Goal: Check status

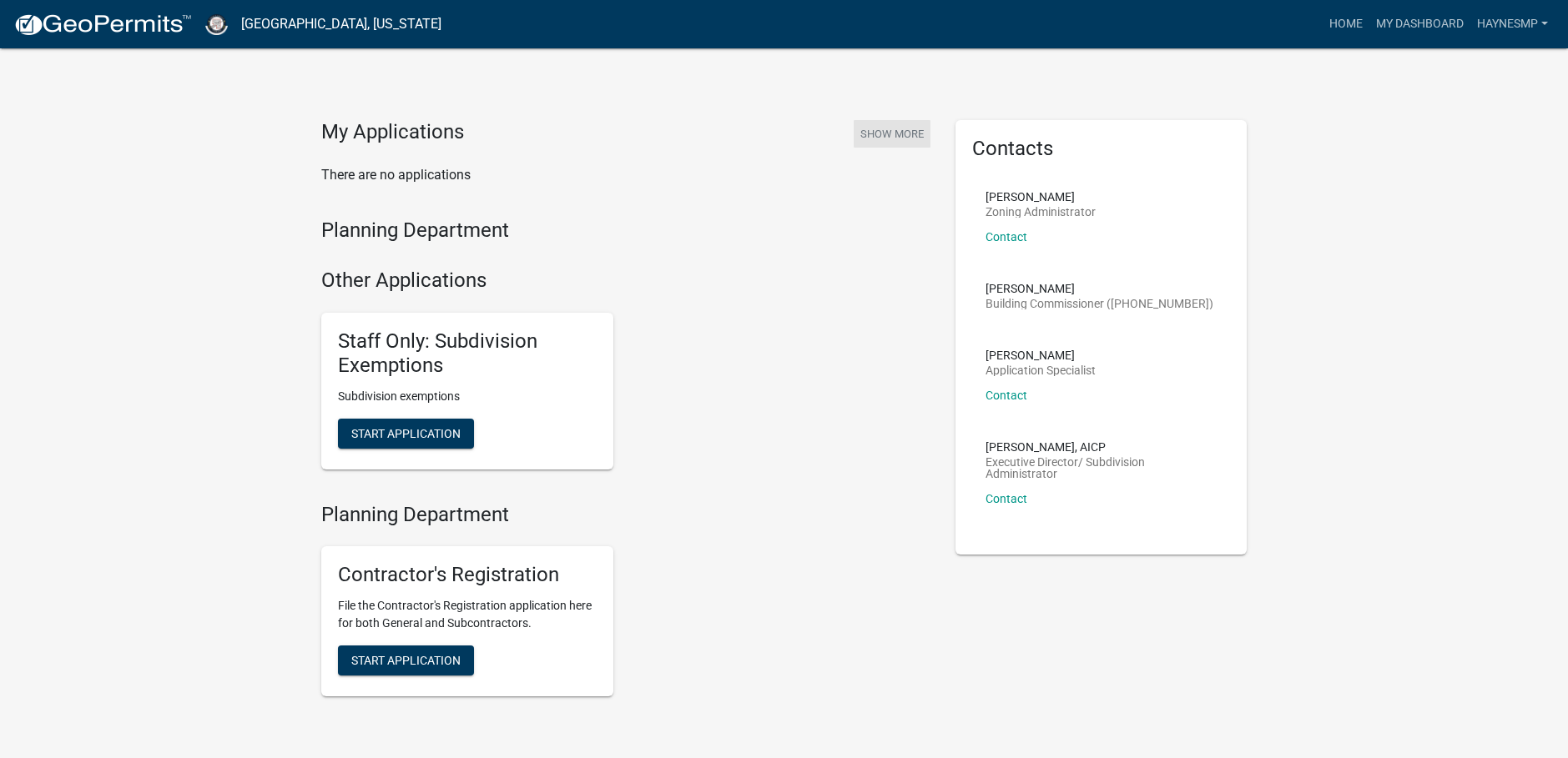
click at [885, 135] on button "Show More" at bounding box center [892, 134] width 77 height 28
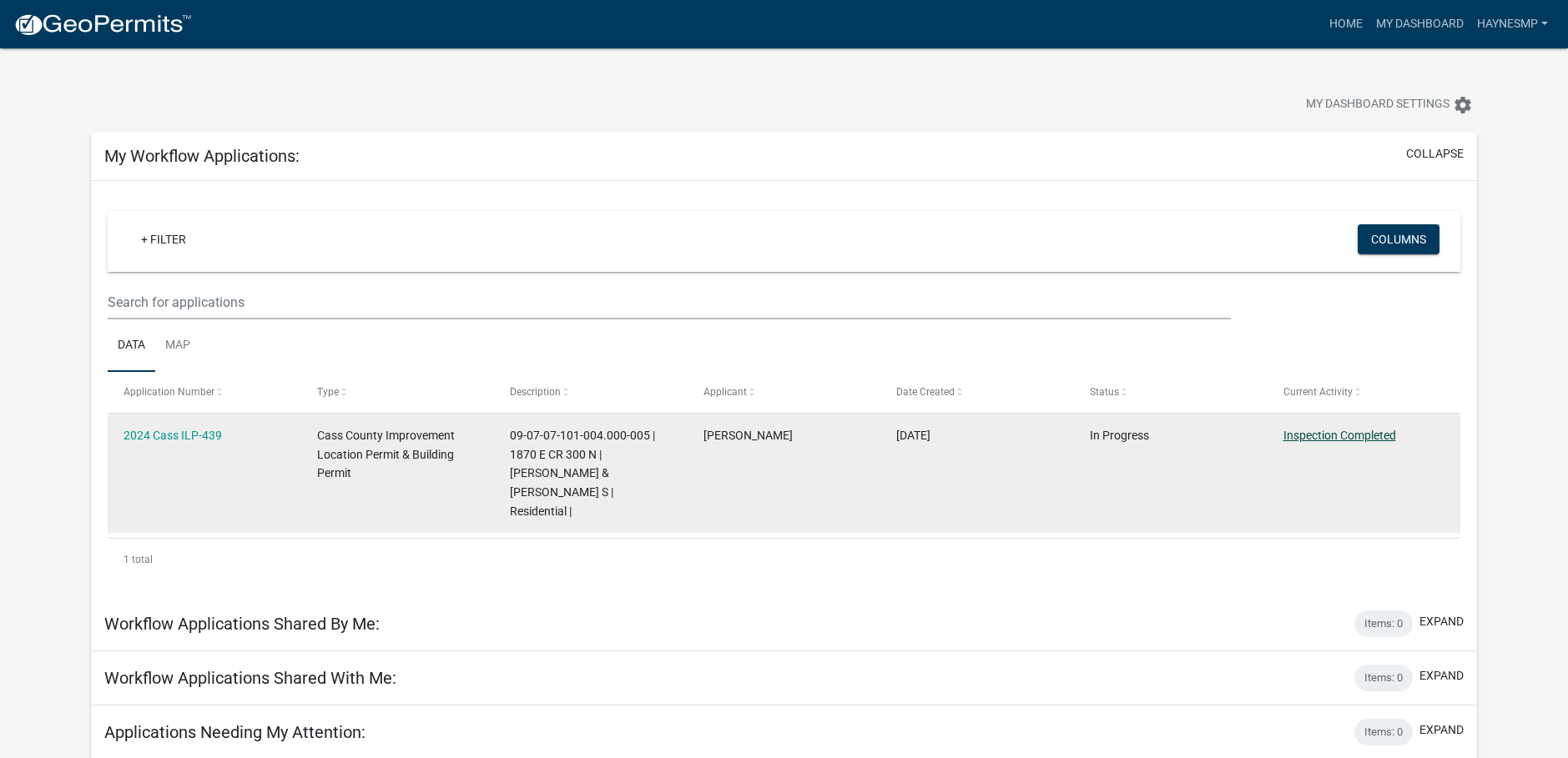
click at [1381, 437] on link "Inspection Completed" at bounding box center [1339, 436] width 113 height 14
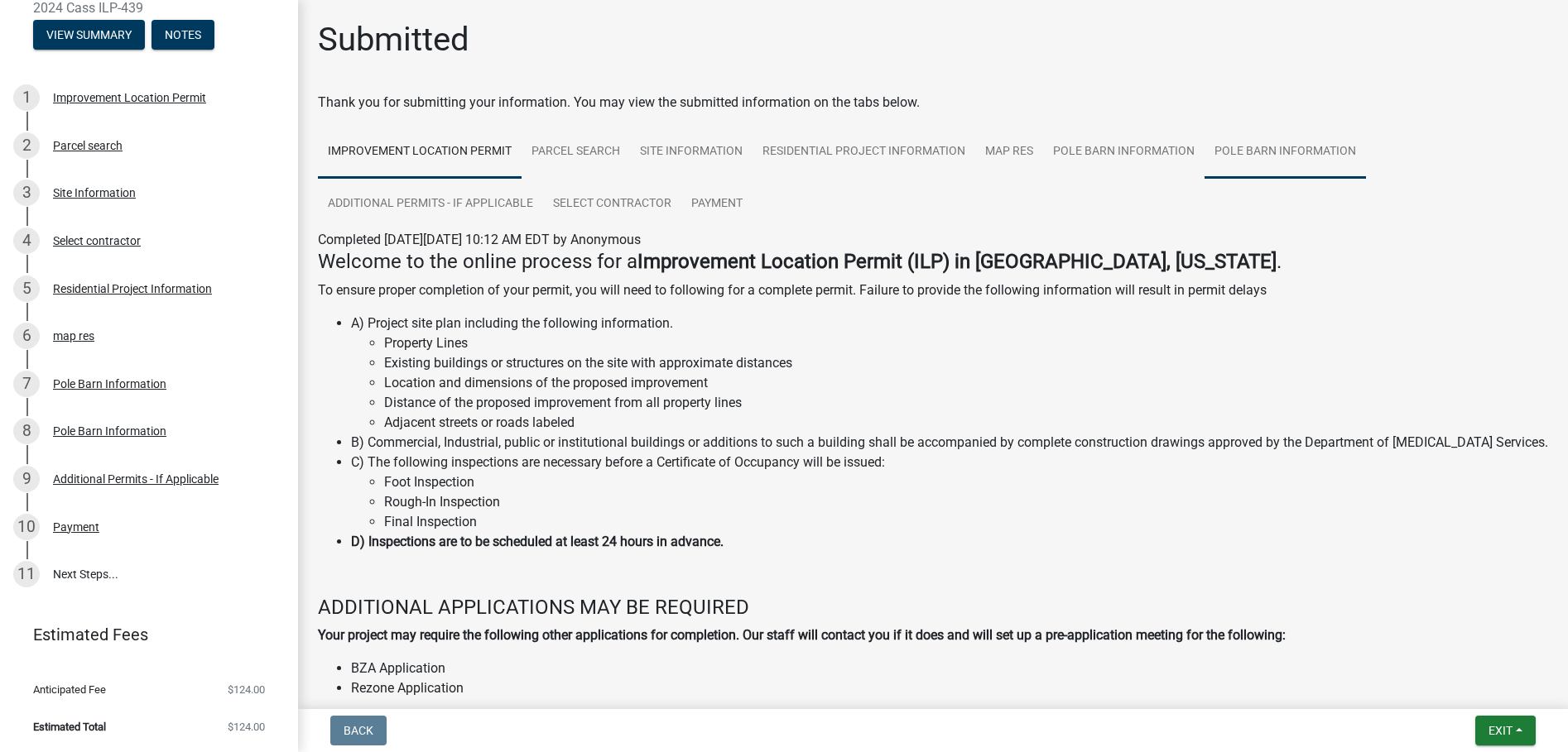
click at [1296, 157] on link "Pole Barn Information" at bounding box center [1285, 152] width 161 height 53
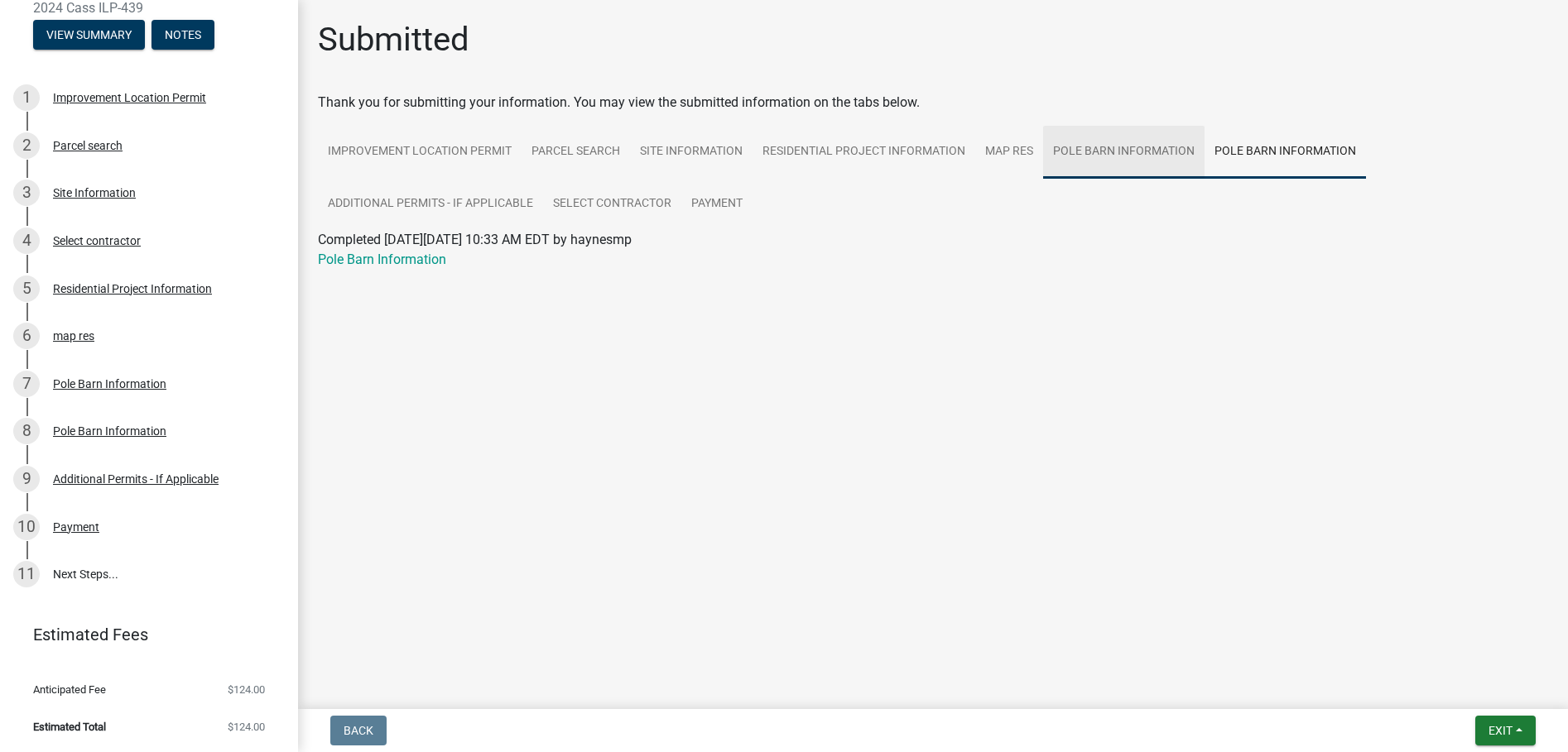
click at [1125, 155] on link "Pole Barn Information" at bounding box center [1123, 152] width 161 height 53
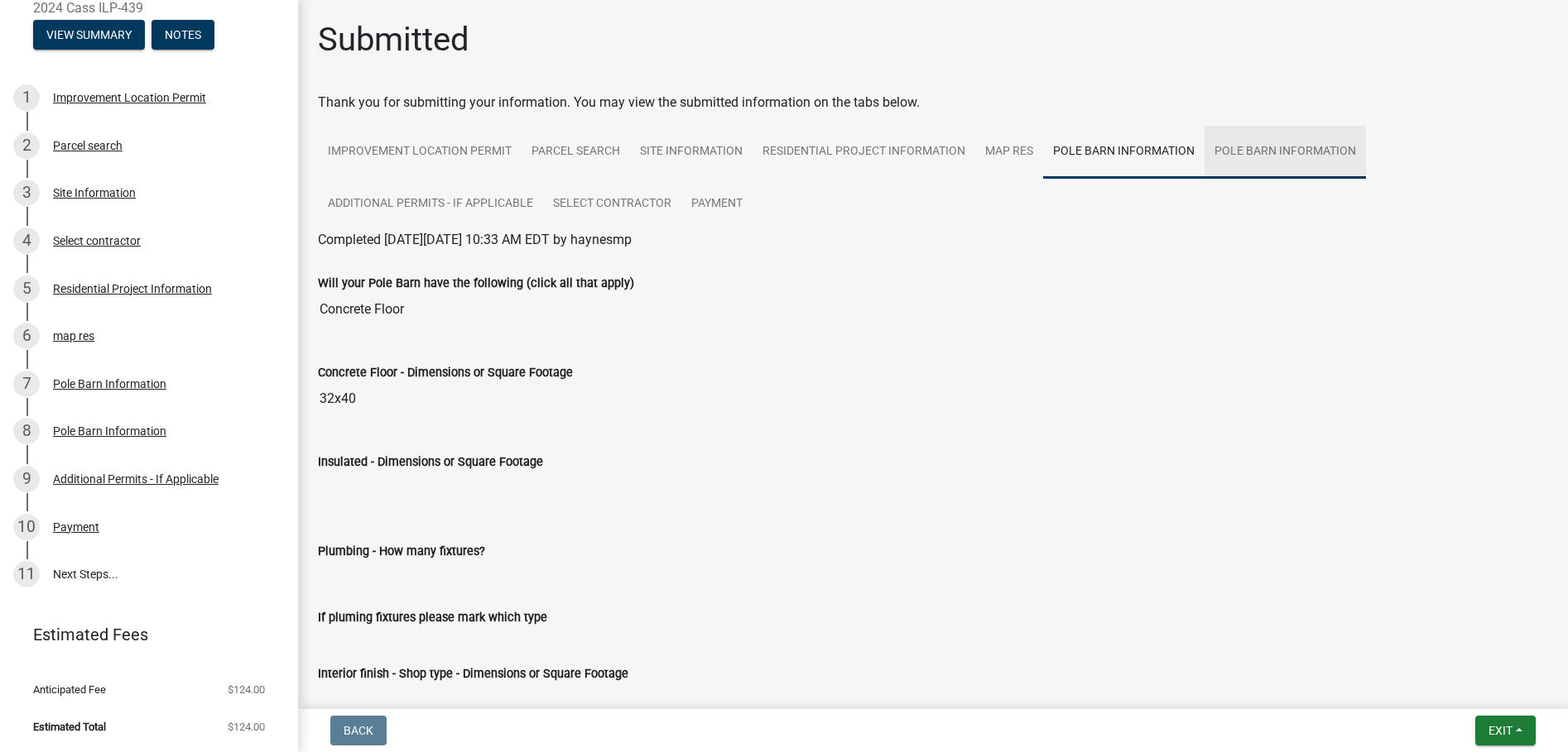
click at [1297, 156] on link "Pole Barn Information" at bounding box center [1285, 152] width 161 height 53
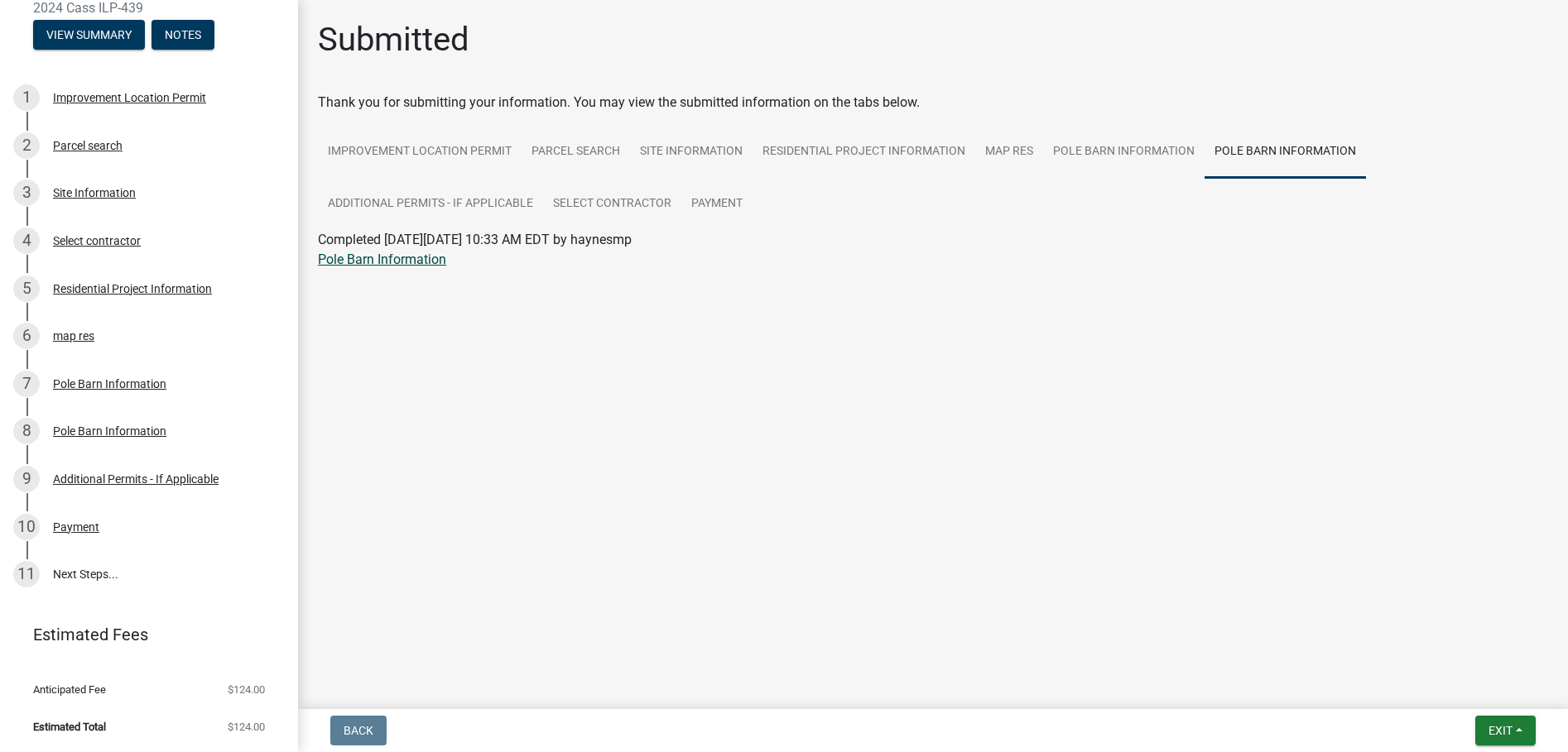
click at [411, 265] on link "Pole Barn Information" at bounding box center [382, 259] width 129 height 16
click at [85, 574] on link "11 Next Steps..." at bounding box center [149, 574] width 299 height 48
click at [26, 573] on div "11" at bounding box center [26, 574] width 26 height 26
click at [438, 155] on link "Improvement Location Permit" at bounding box center [420, 152] width 204 height 53
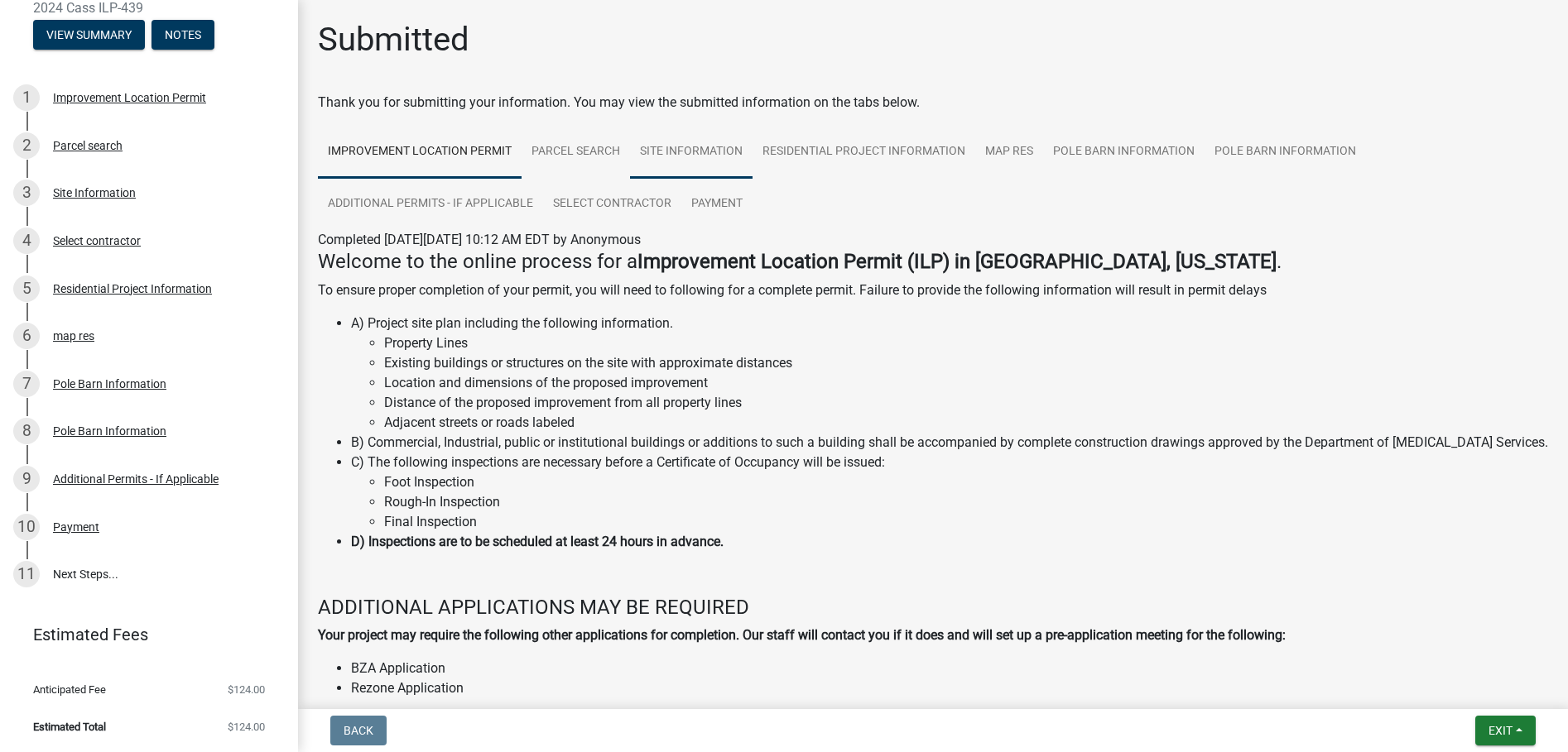
click at [698, 155] on link "Site Information" at bounding box center [692, 152] width 123 height 53
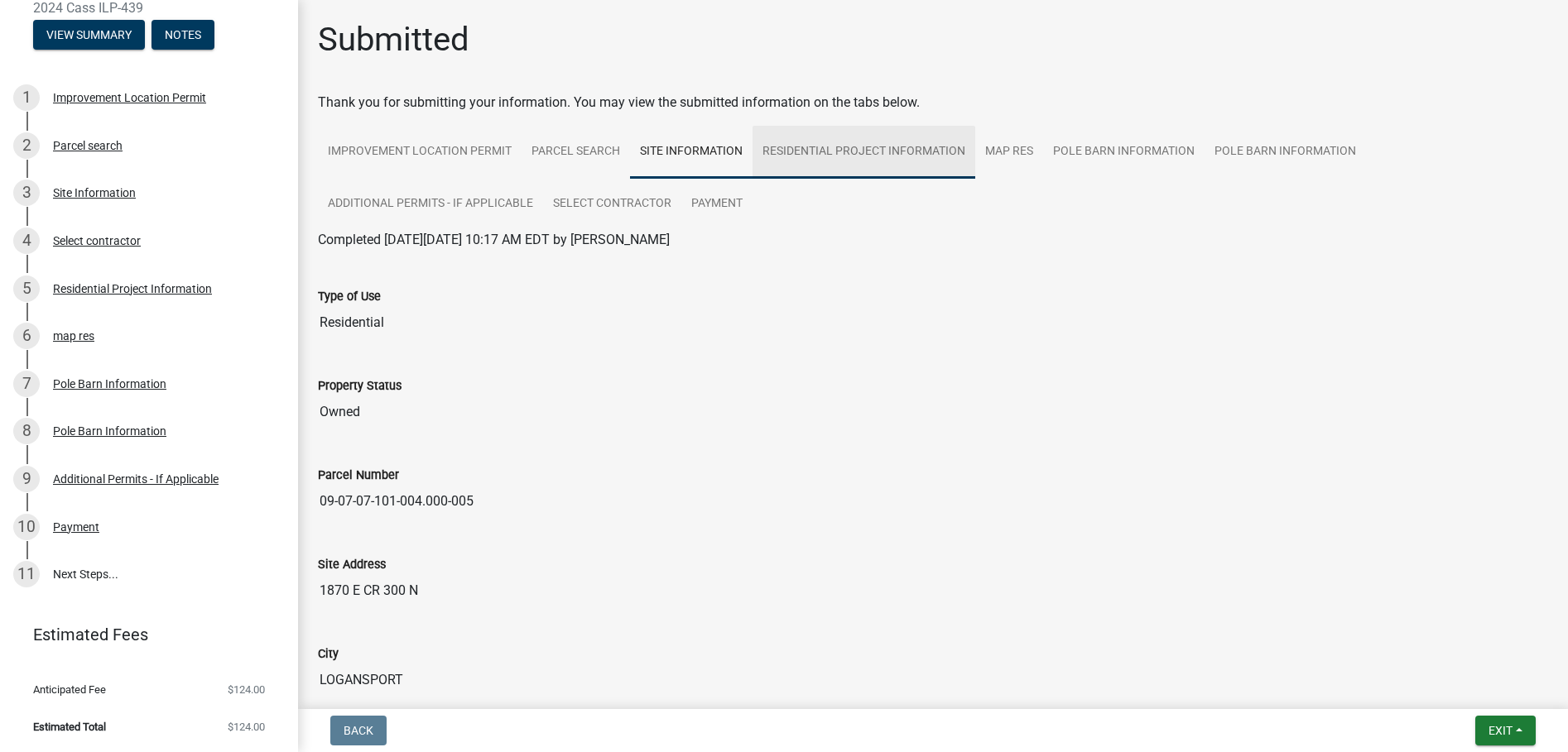
click at [819, 153] on link "Residential Project Information" at bounding box center [864, 152] width 222 height 53
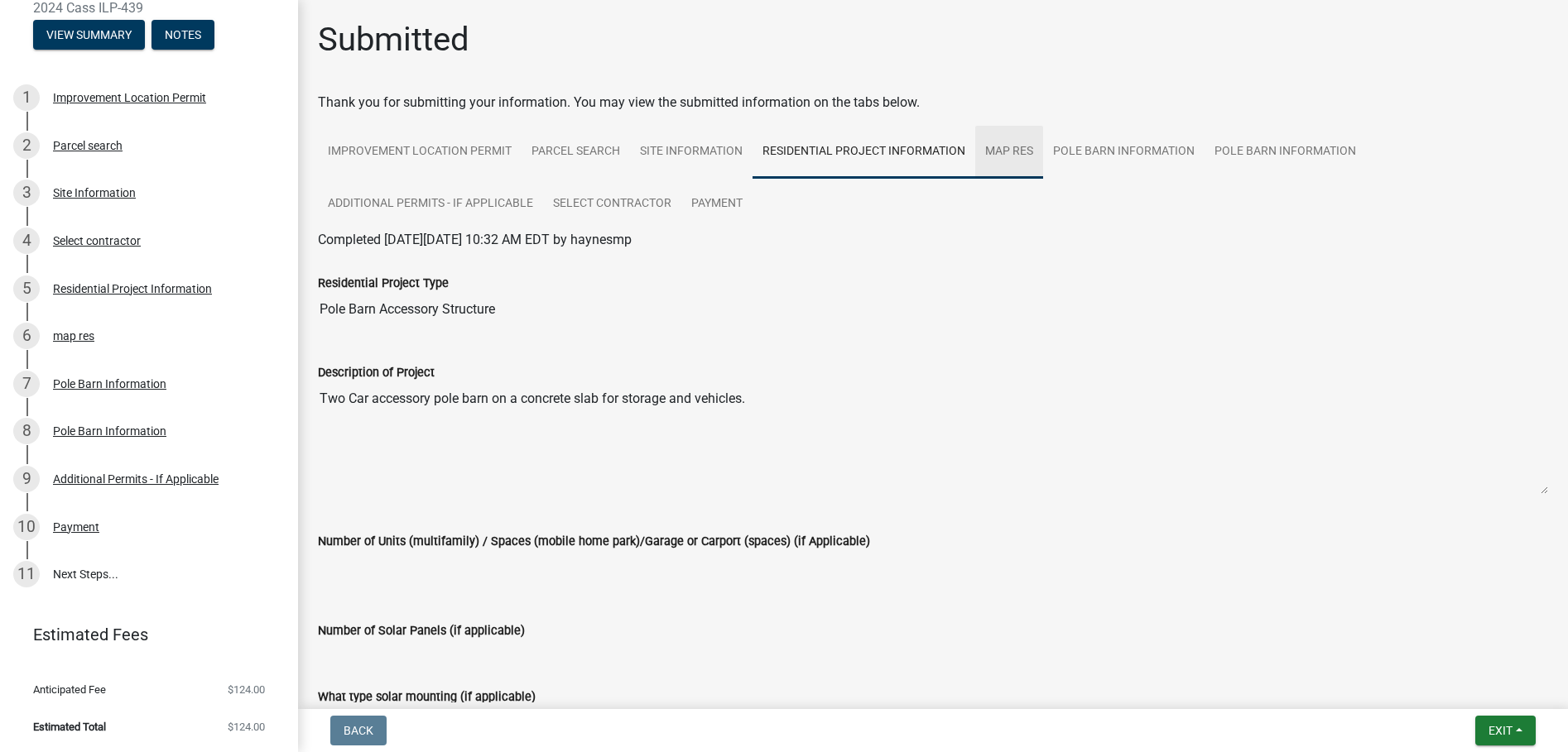
click at [1029, 157] on link "map res" at bounding box center [1010, 152] width 68 height 53
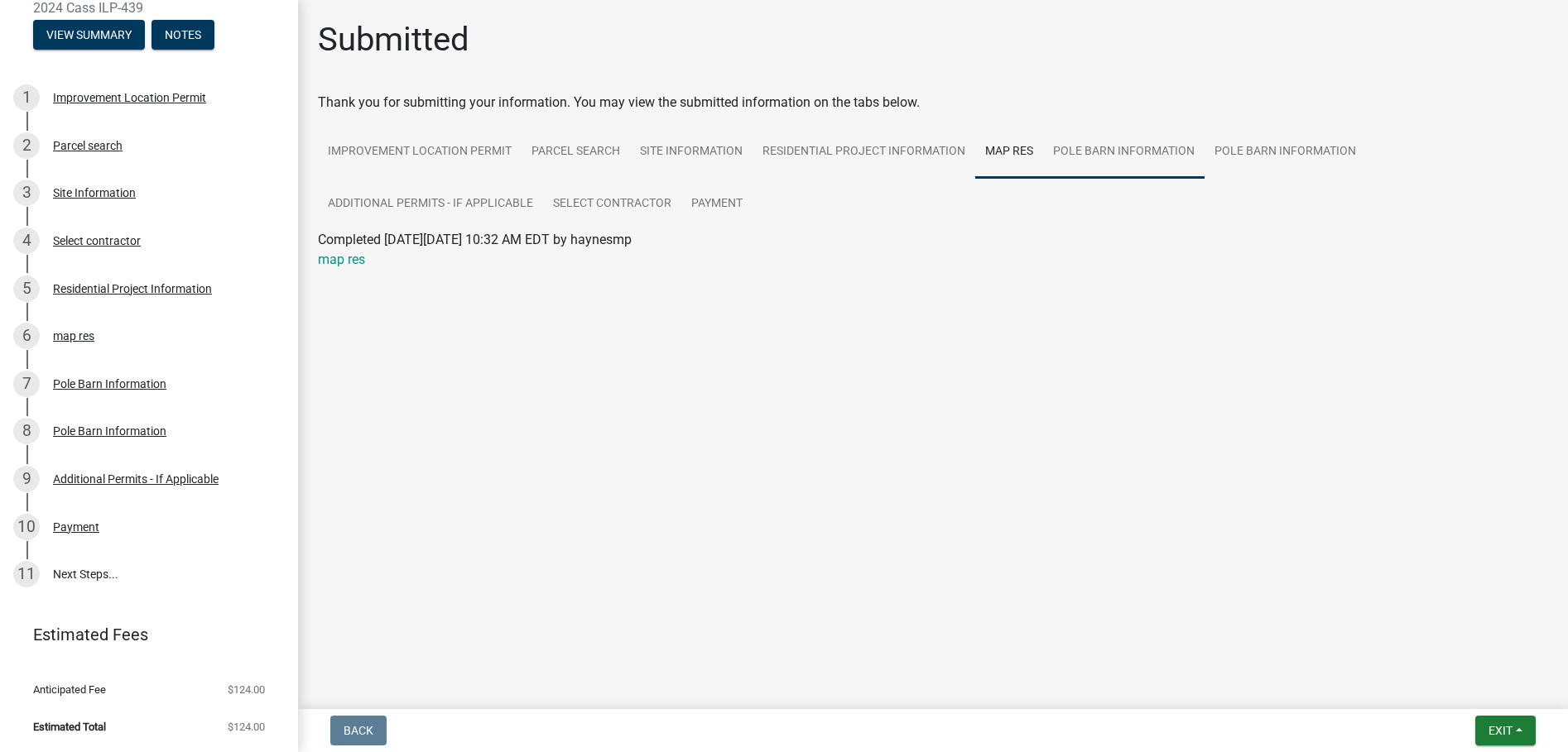
click at [1117, 155] on link "Pole Barn Information" at bounding box center [1123, 152] width 161 height 53
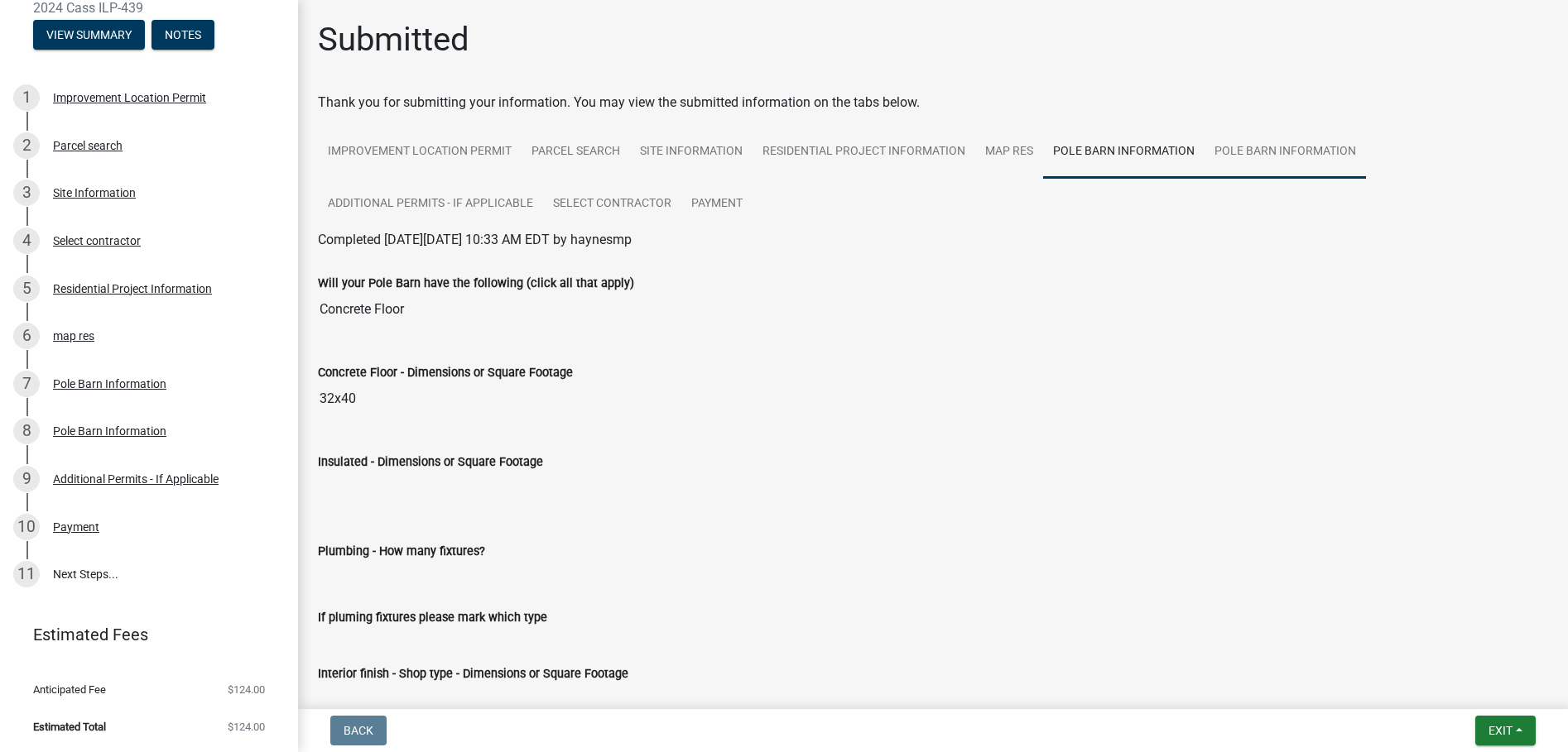
click at [1264, 167] on link "Pole Barn Information" at bounding box center [1285, 152] width 161 height 53
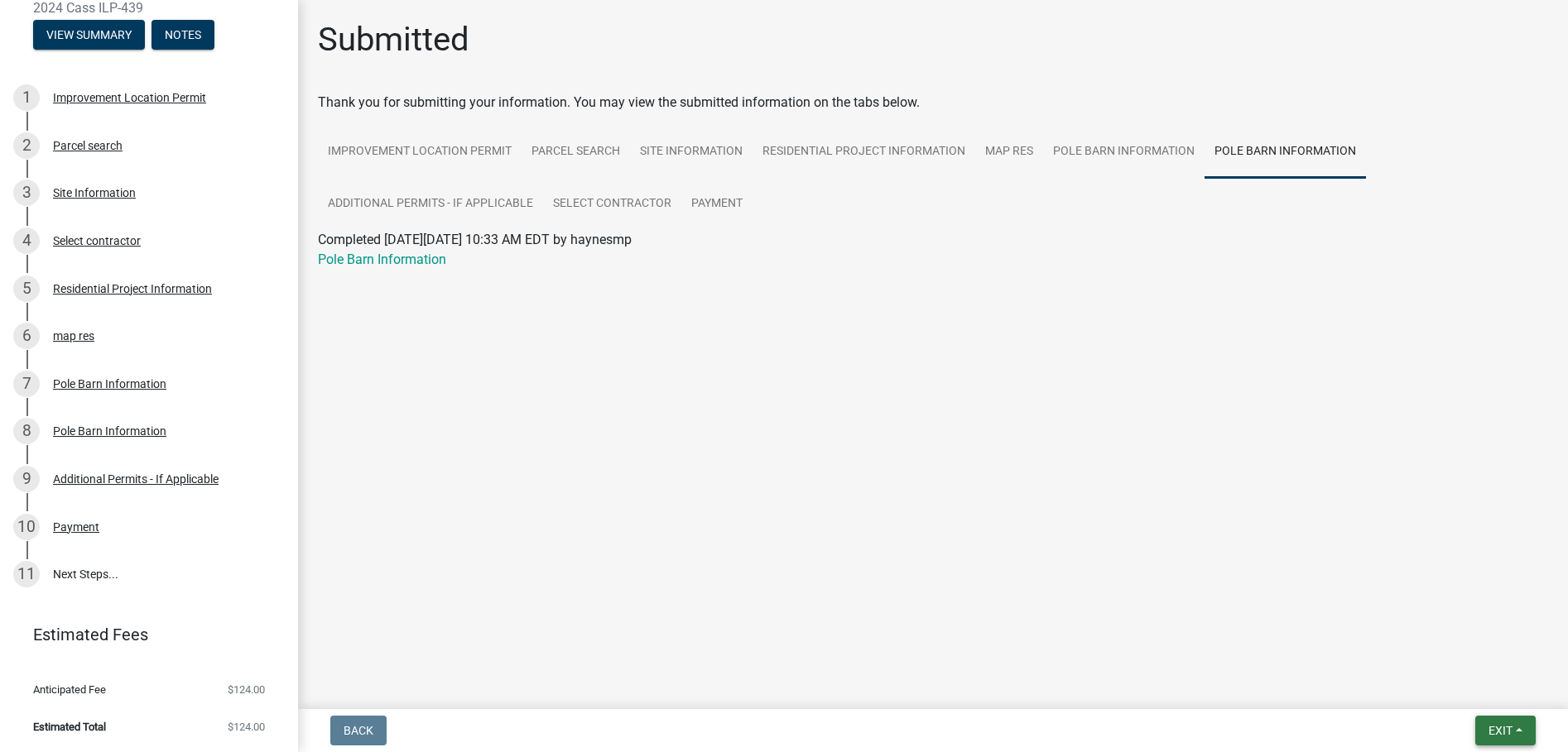
click at [1519, 734] on button "Exit" at bounding box center [1506, 731] width 60 height 30
click at [1218, 622] on main "Submitted Thank you for submitting your information. You may view the submitted…" at bounding box center [934, 351] width 1270 height 703
drag, startPoint x: 1140, startPoint y: 628, endPoint x: 1136, endPoint y: 621, distance: 8.1
click at [1139, 626] on main "Submitted Thank you for submitting your information. You may view the submitted…" at bounding box center [934, 351] width 1270 height 703
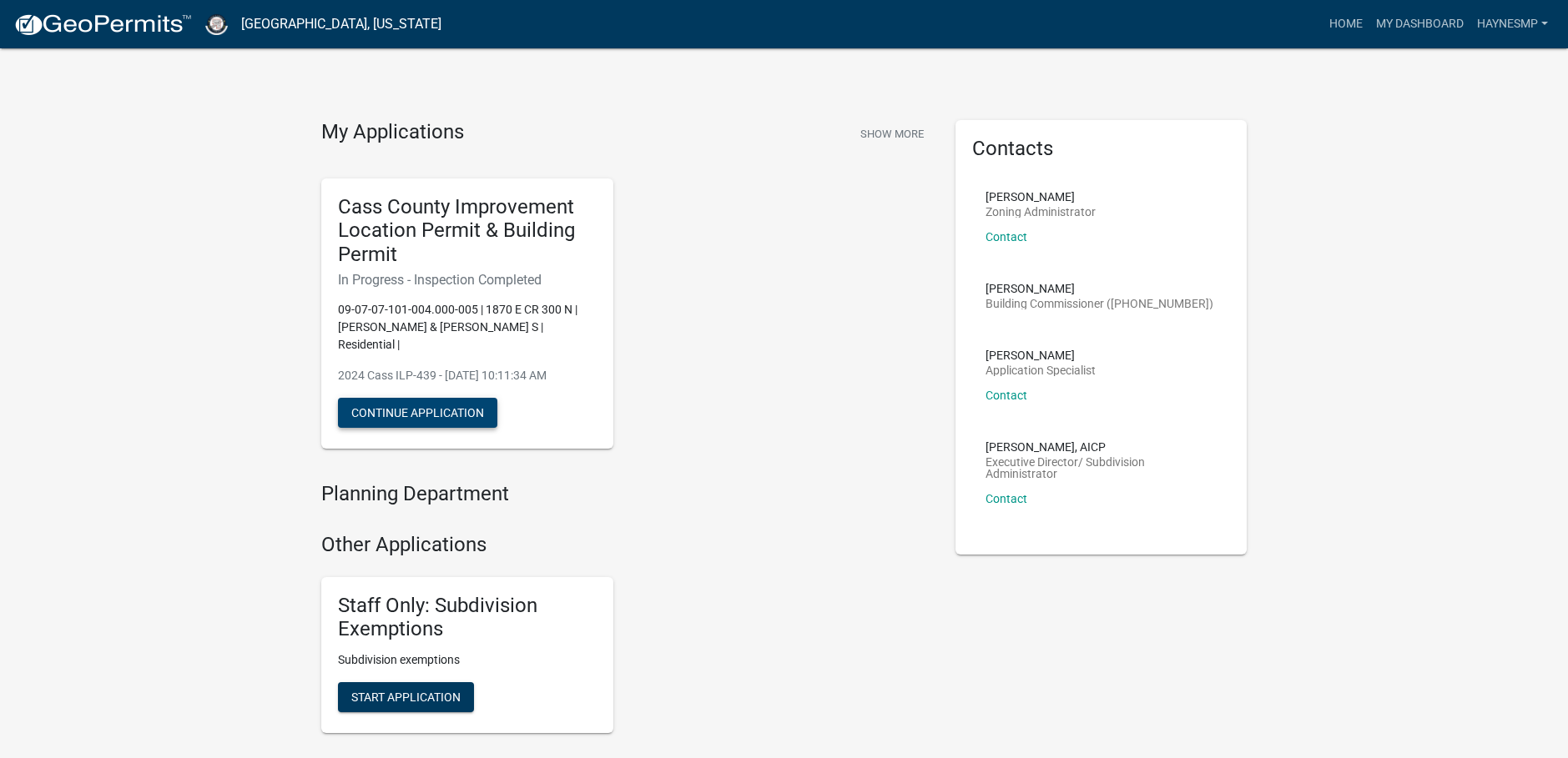
click at [441, 398] on button "Continue Application" at bounding box center [418, 413] width 159 height 30
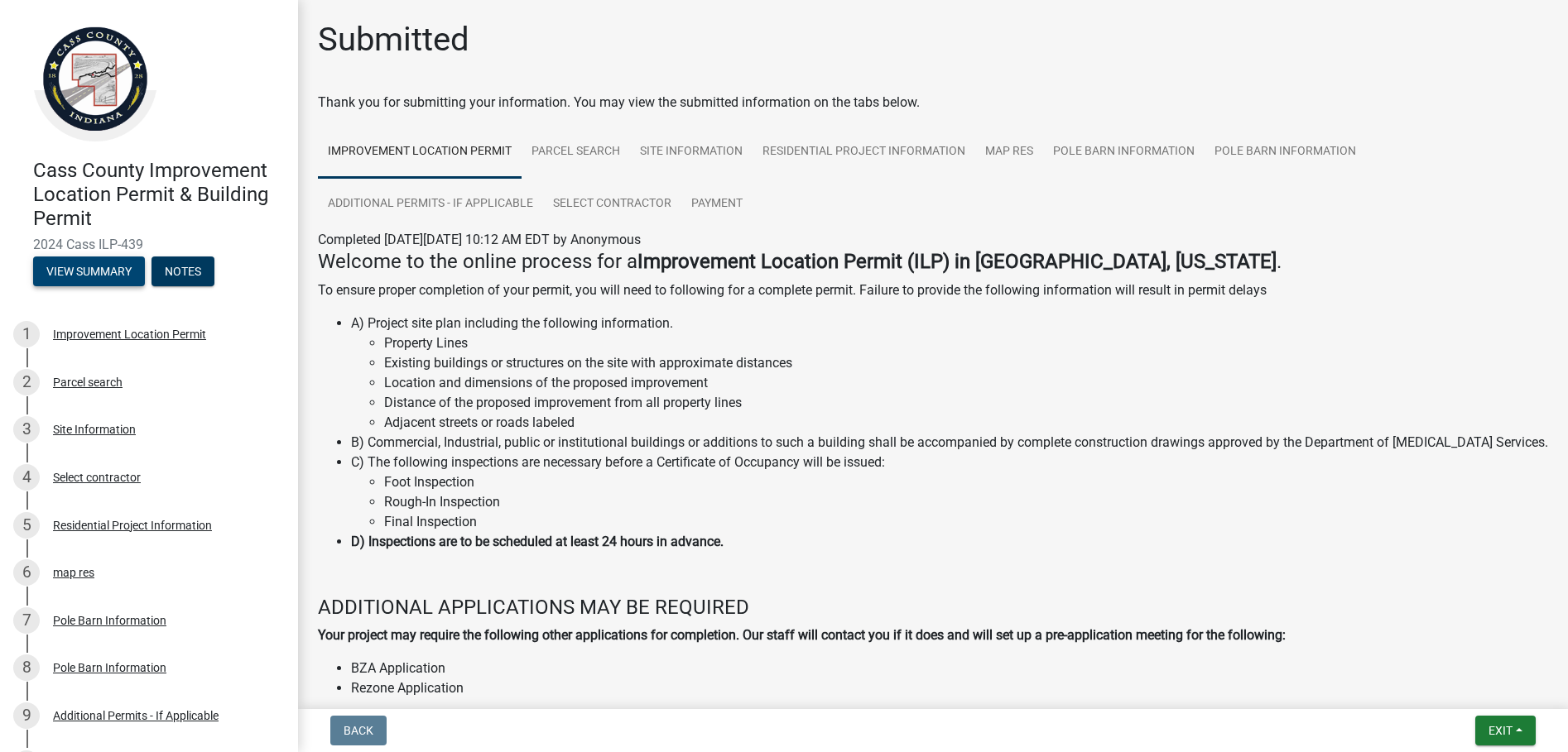
click at [99, 271] on button "View Summary" at bounding box center [89, 271] width 112 height 30
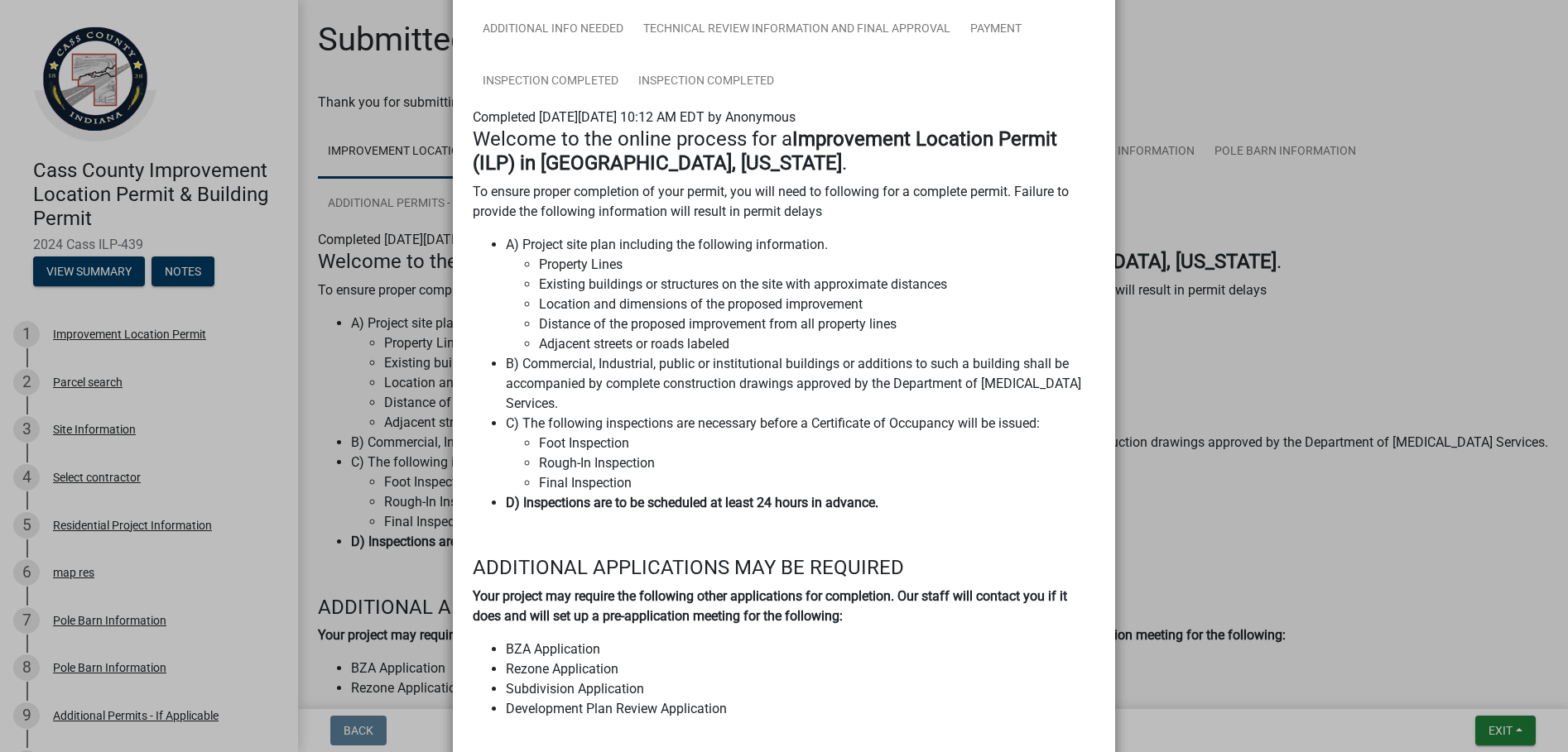
scroll to position [35, 0]
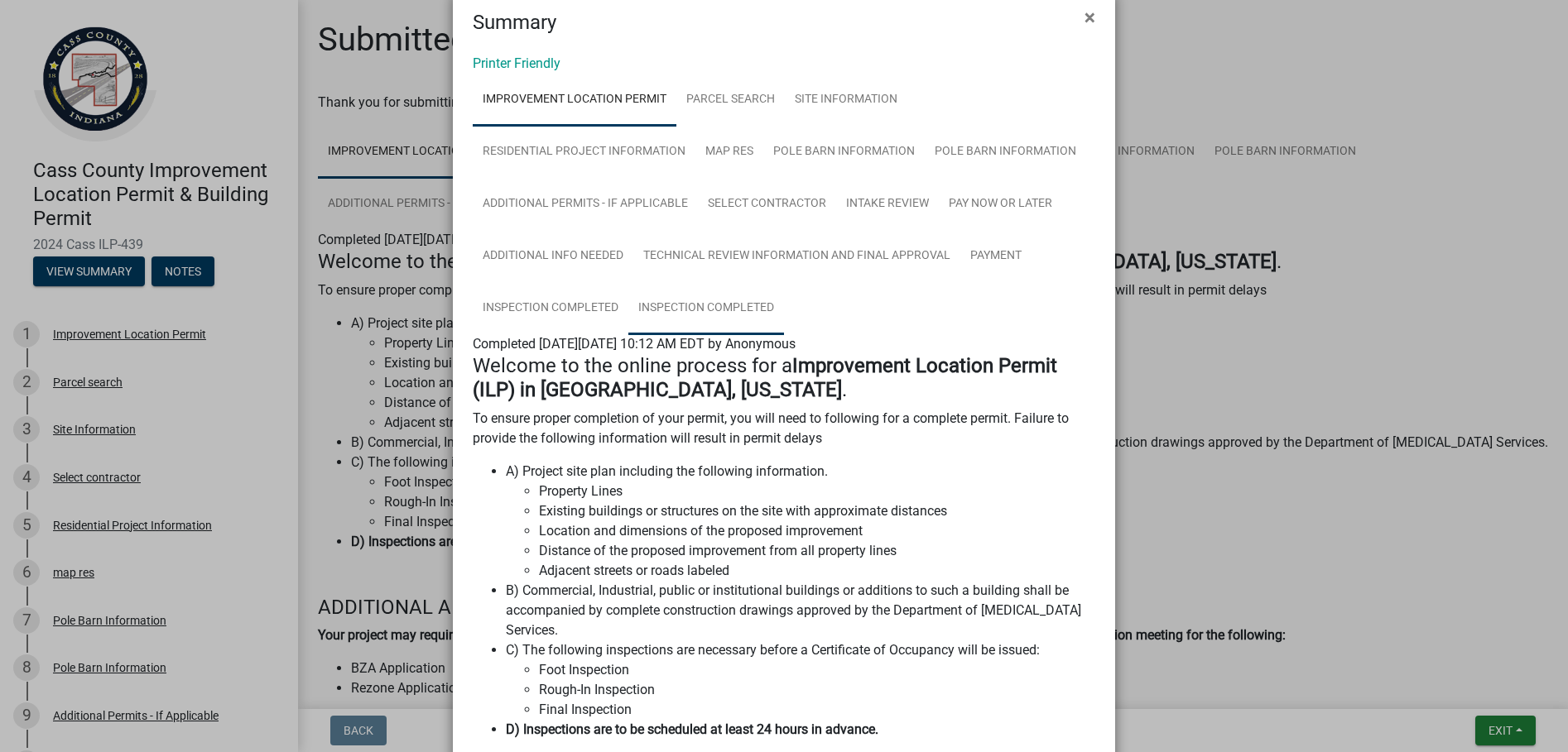
click at [727, 306] on link "Inspection Completed" at bounding box center [706, 308] width 156 height 53
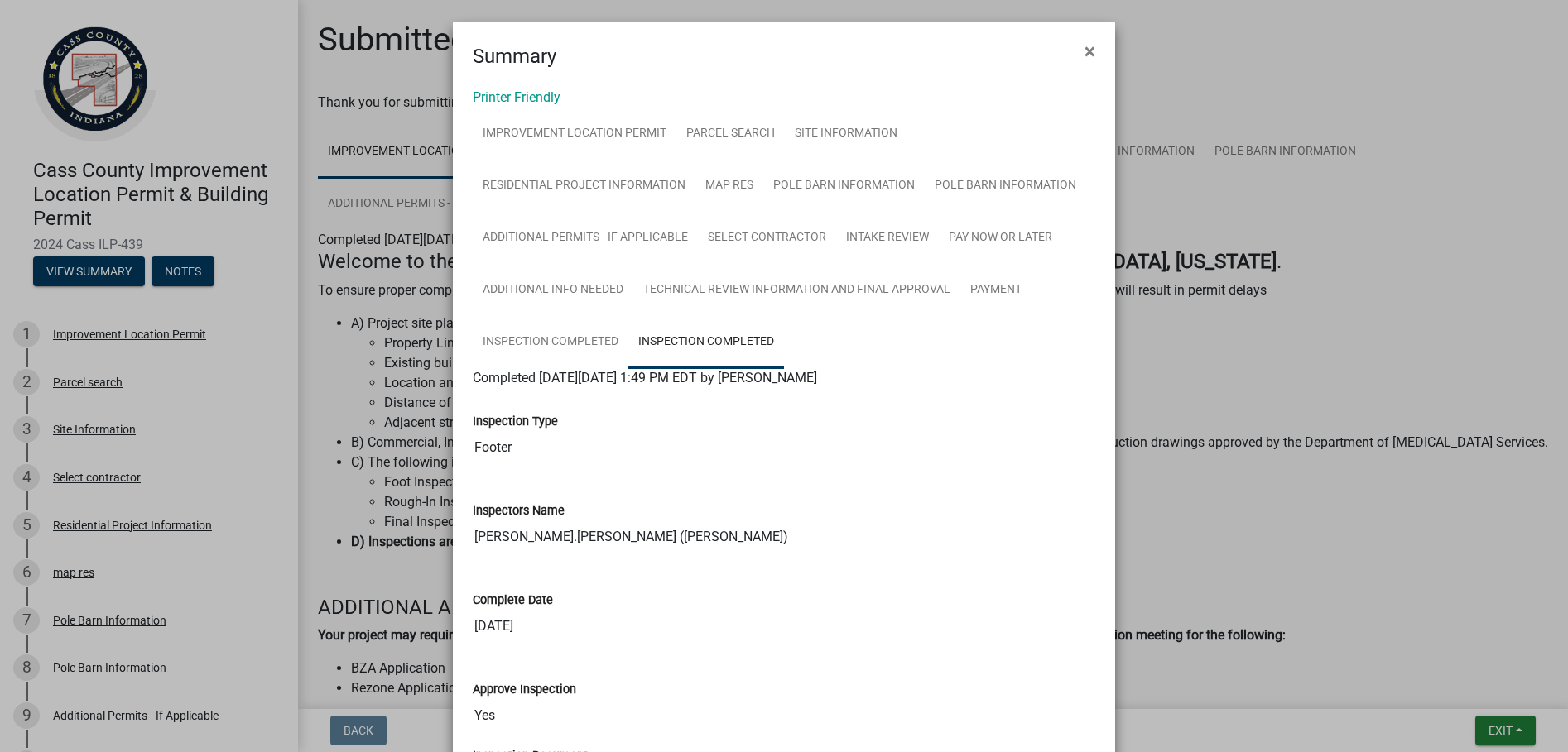
scroll to position [0, 0]
click at [578, 338] on link "Inspection Completed" at bounding box center [551, 344] width 156 height 53
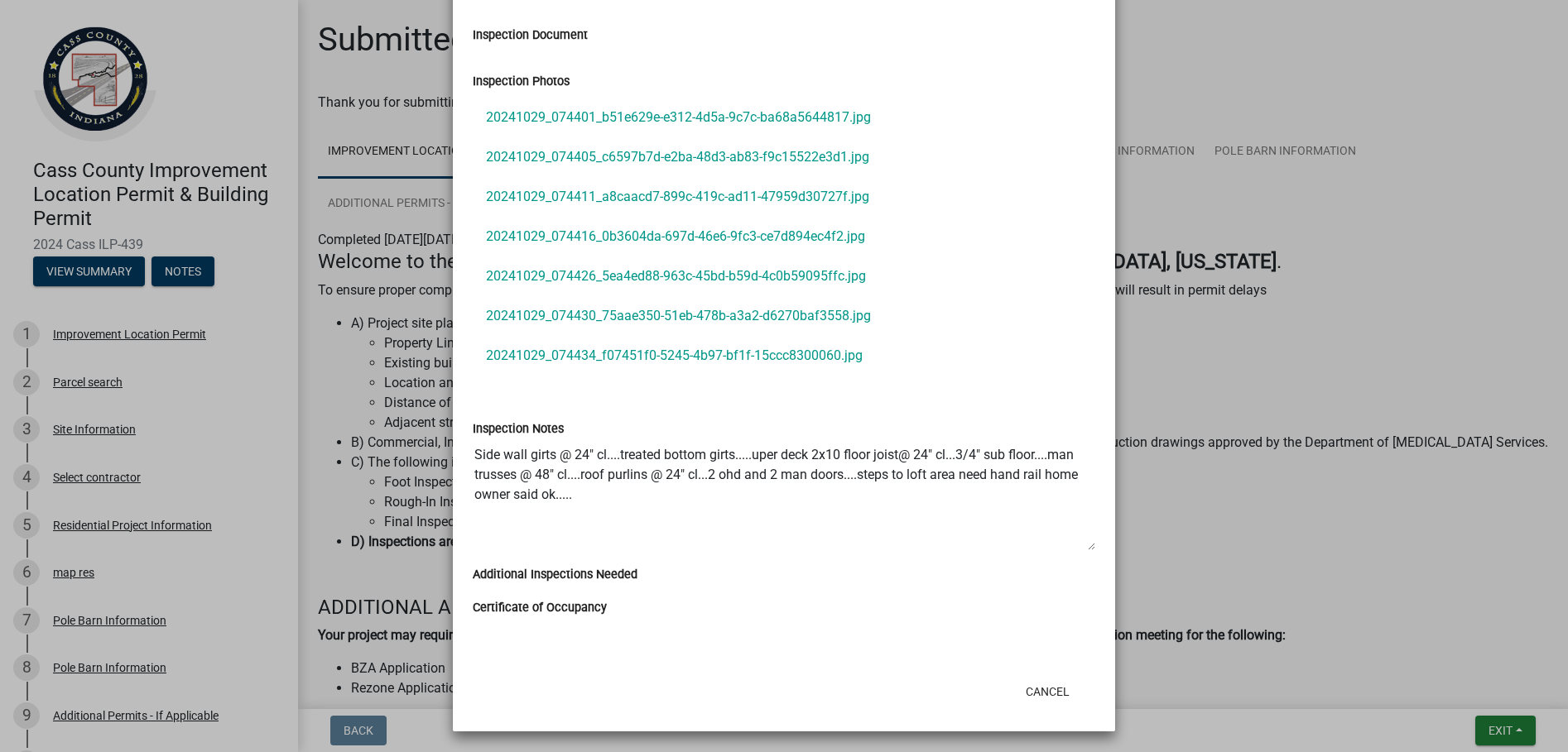
scroll to position [758, 0]
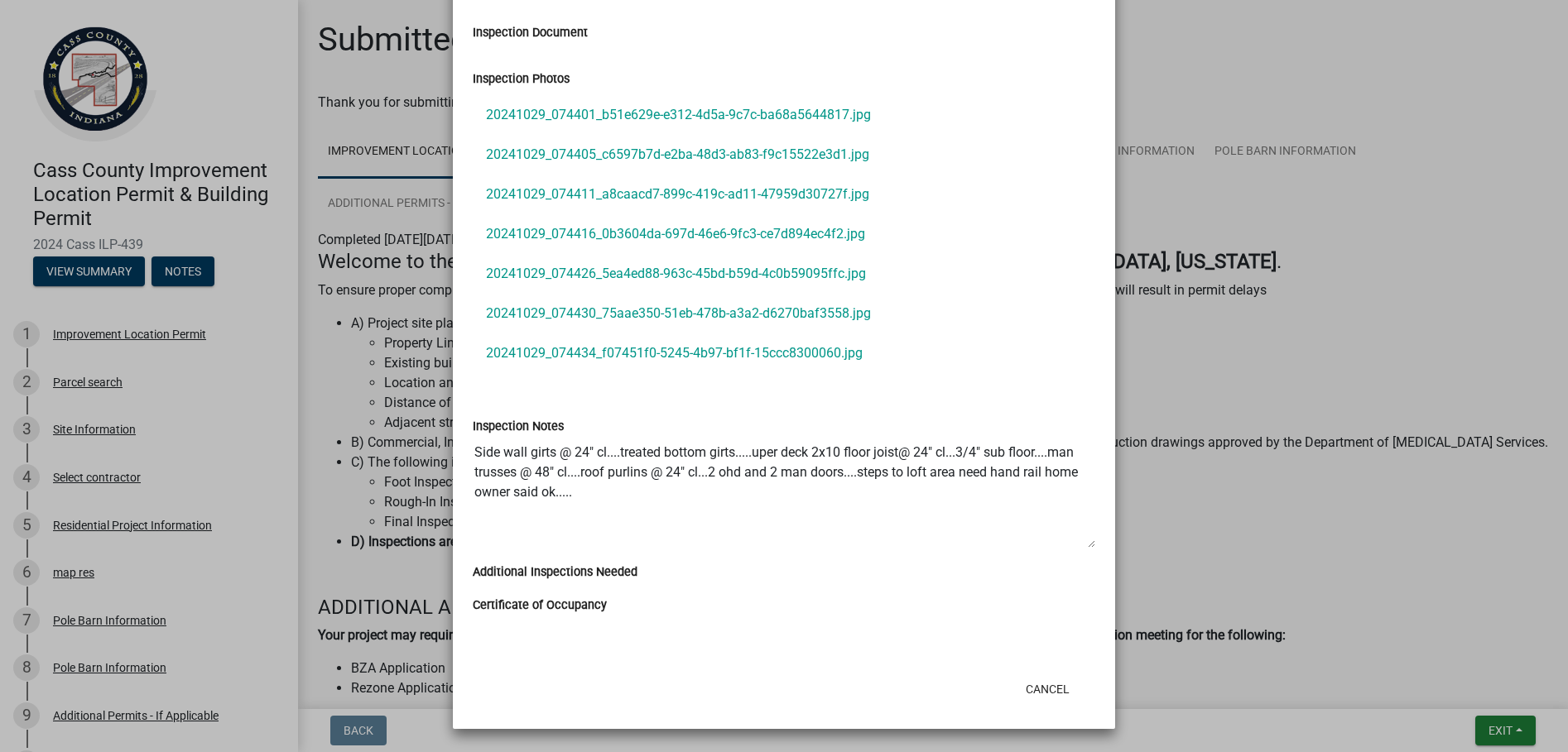
click at [545, 605] on label "Certificate of Occupancy" at bounding box center [540, 606] width 134 height 12
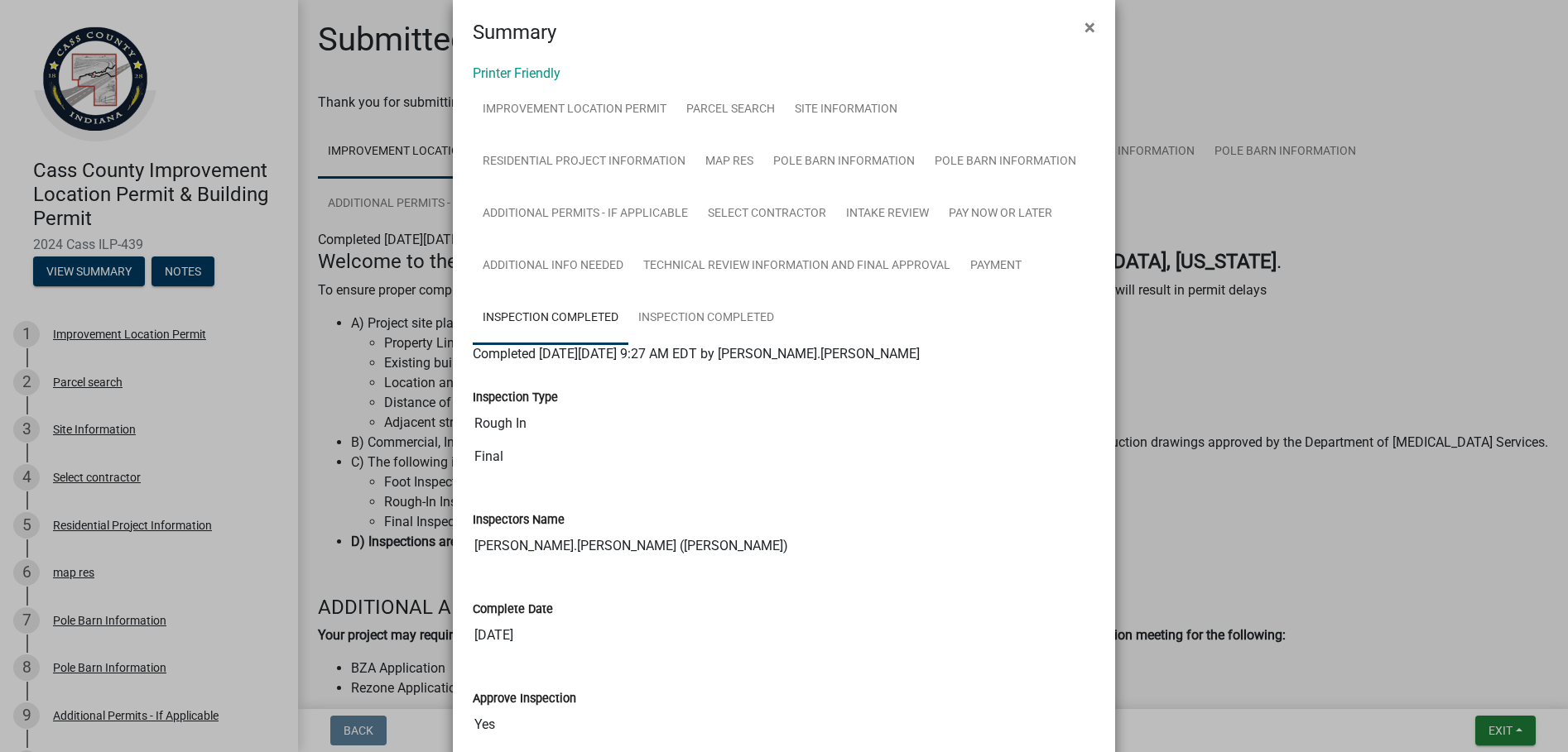
scroll to position [0, 0]
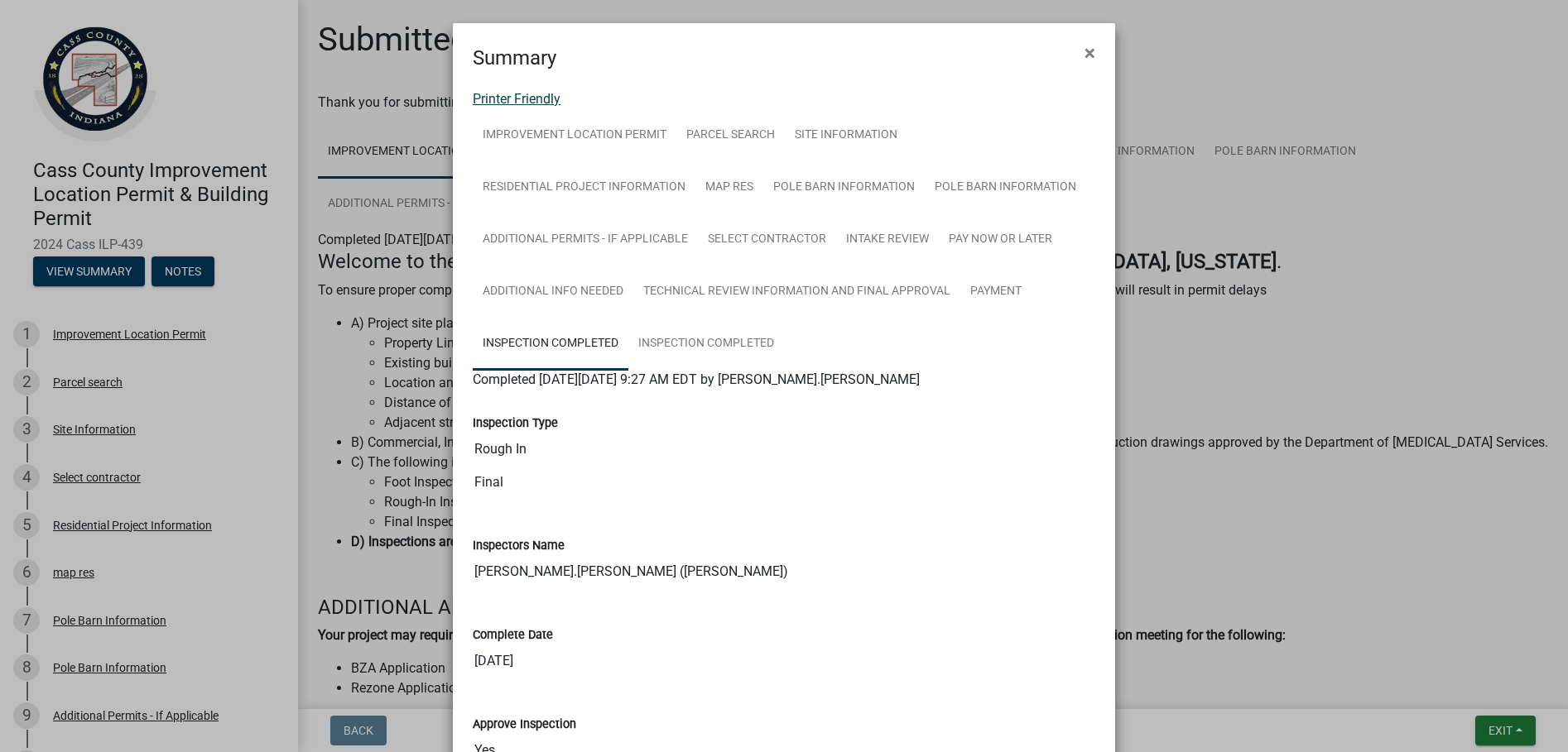
click at [519, 99] on link "Printer Friendly" at bounding box center [517, 99] width 88 height 16
click at [1085, 54] on span "×" at bounding box center [1090, 53] width 11 height 23
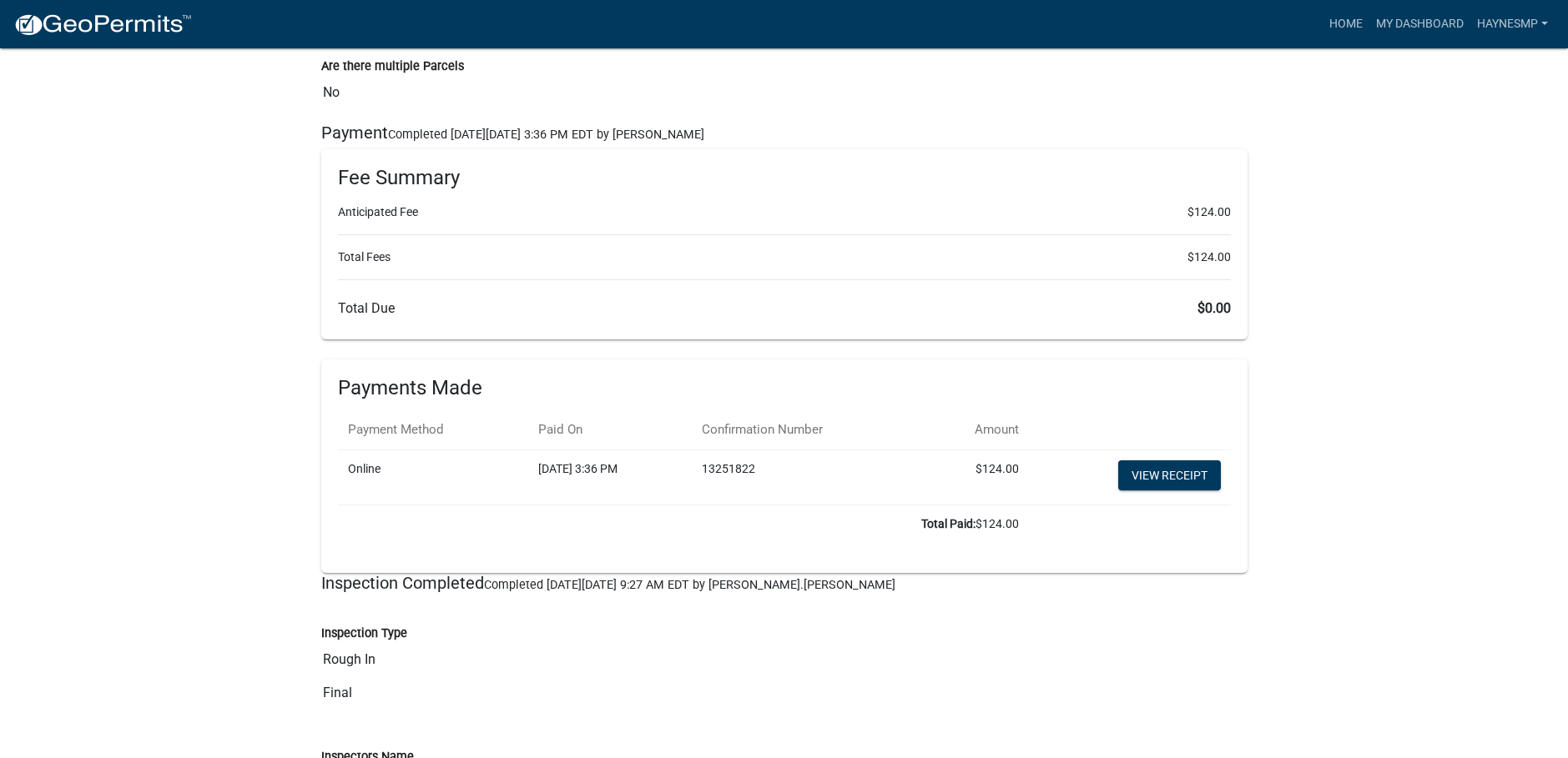
scroll to position [10380, 0]
